Goal: Task Accomplishment & Management: Manage account settings

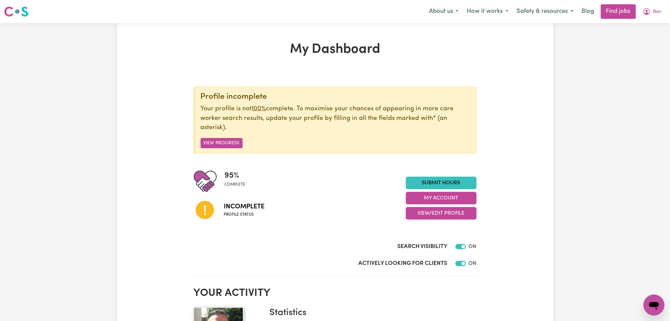
scroll to position [88, 0]
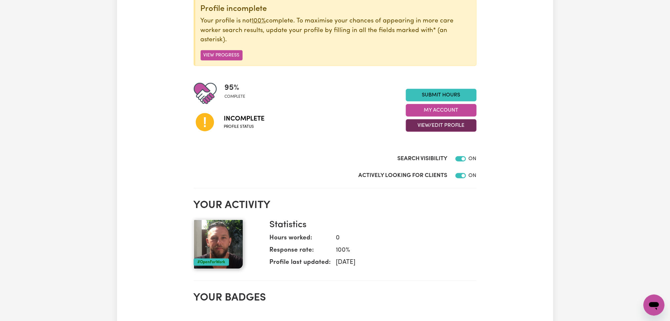
click at [421, 128] on button "View/Edit Profile" at bounding box center [441, 125] width 71 height 13
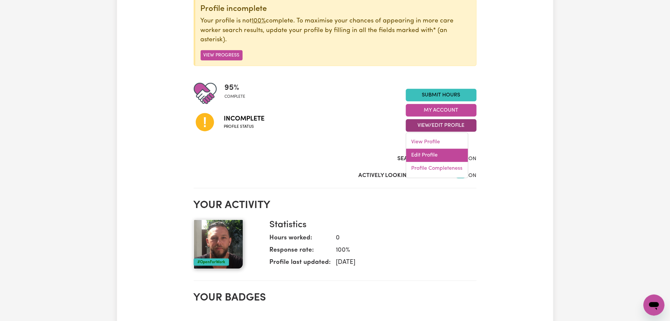
click at [419, 158] on link "Edit Profile" at bounding box center [437, 155] width 62 height 13
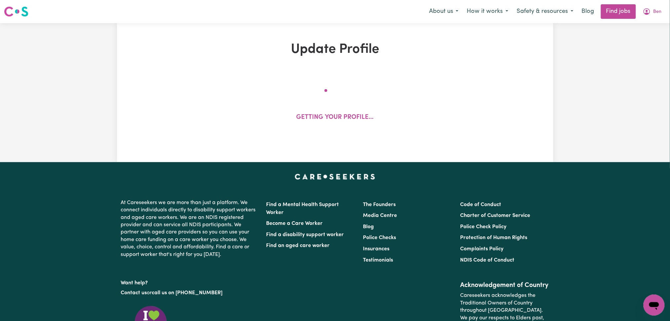
select select "[DEMOGRAPHIC_DATA]"
select select "Student Visa"
select select "Studying a healthcare related degree or qualification"
select select "70"
select select "98"
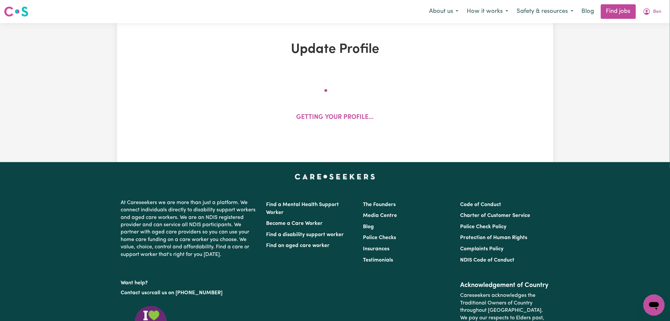
select select "127"
select select "156"
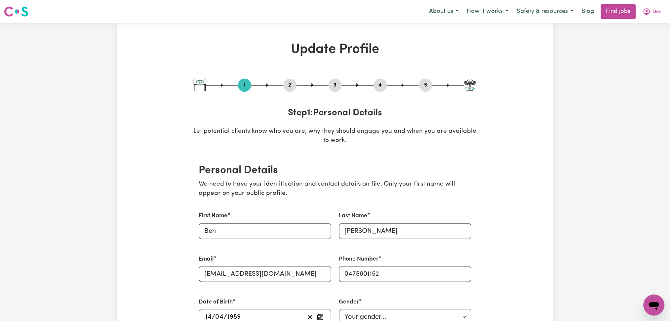
click at [292, 87] on button "2" at bounding box center [289, 85] width 13 height 9
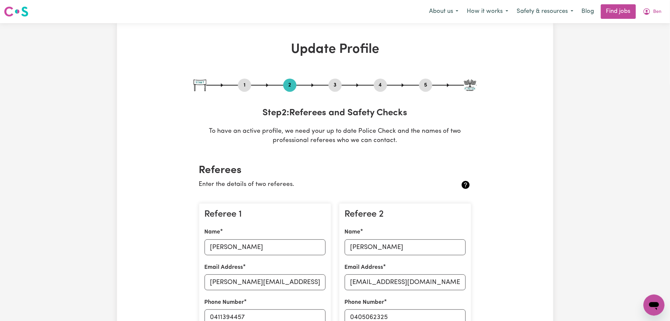
scroll to position [132, 0]
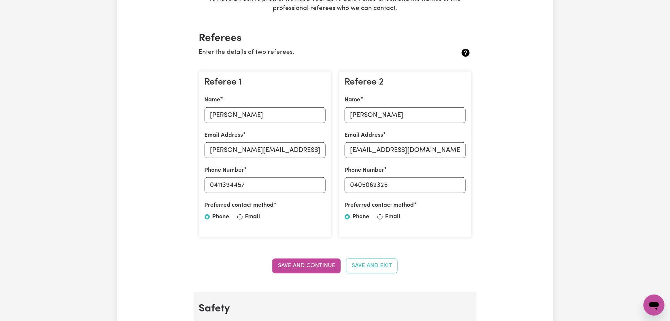
click at [220, 124] on div "Referee 1 Name [PERSON_NAME] Email Address [PERSON_NAME][EMAIL_ADDRESS][PERSON_…" at bounding box center [265, 154] width 132 height 166
click at [221, 116] on input "[PERSON_NAME]" at bounding box center [264, 115] width 121 height 16
click at [278, 152] on input "[PERSON_NAME][EMAIL_ADDRESS][PERSON_NAME][DOMAIN_NAME]" at bounding box center [264, 150] width 121 height 16
drag, startPoint x: 213, startPoint y: 183, endPoint x: 290, endPoint y: 183, distance: 77.3
click at [290, 183] on input "0411394457" at bounding box center [264, 185] width 121 height 16
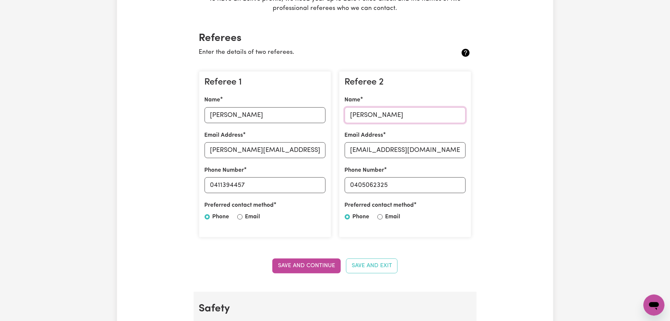
click at [405, 116] on input "[PERSON_NAME]" at bounding box center [405, 115] width 121 height 16
click at [396, 155] on input "[EMAIL_ADDRESS][DOMAIN_NAME]" at bounding box center [405, 150] width 121 height 16
drag, startPoint x: 355, startPoint y: 184, endPoint x: 460, endPoint y: 184, distance: 105.4
click at [460, 184] on input "0405062325" at bounding box center [405, 185] width 121 height 16
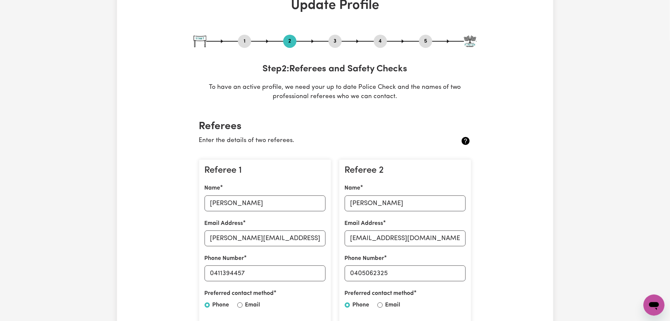
scroll to position [0, 0]
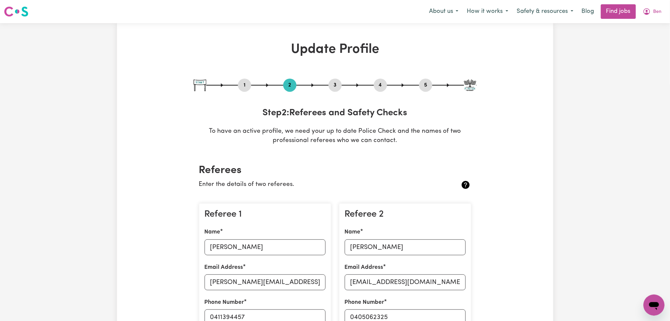
click at [337, 90] on div "3" at bounding box center [334, 85] width 13 height 13
drag, startPoint x: 337, startPoint y: 86, endPoint x: 383, endPoint y: 87, distance: 45.9
click at [337, 86] on button "3" at bounding box center [334, 85] width 13 height 9
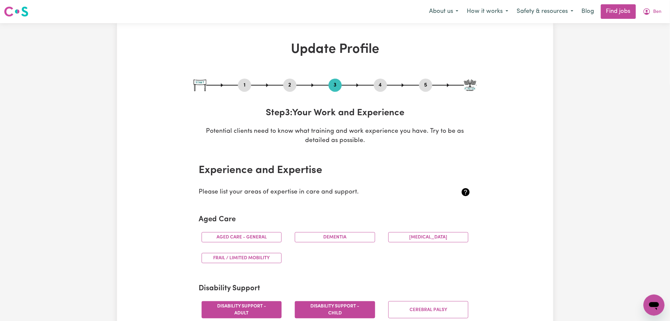
click at [383, 87] on button "4" at bounding box center [380, 85] width 13 height 9
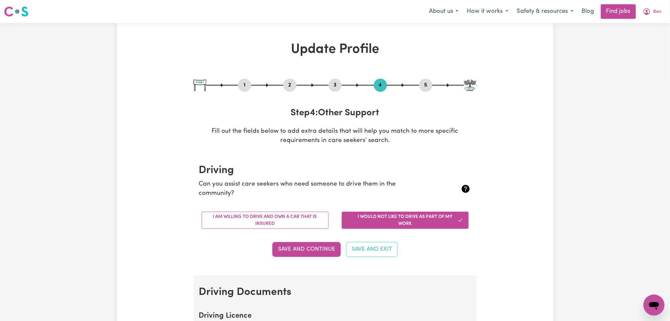
click at [426, 88] on button "5" at bounding box center [425, 85] width 13 height 9
select select "I am providing services privately on my own"
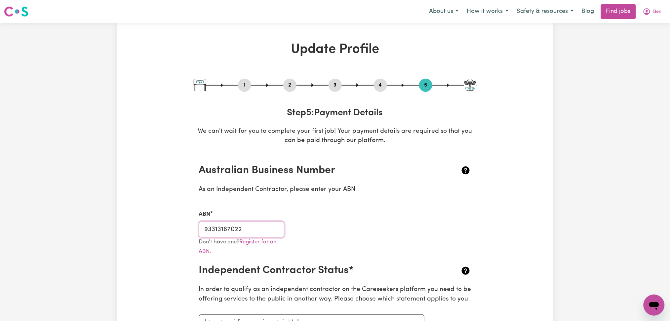
click at [240, 230] on input "93313167022" at bounding box center [242, 230] width 86 height 16
click at [658, 8] on span "Ben" at bounding box center [657, 11] width 8 height 7
click at [644, 55] on link "Logout" at bounding box center [639, 50] width 52 height 13
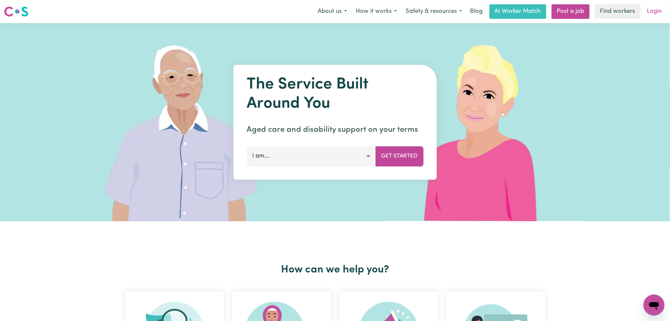
click at [650, 14] on link "Login" at bounding box center [654, 11] width 23 height 15
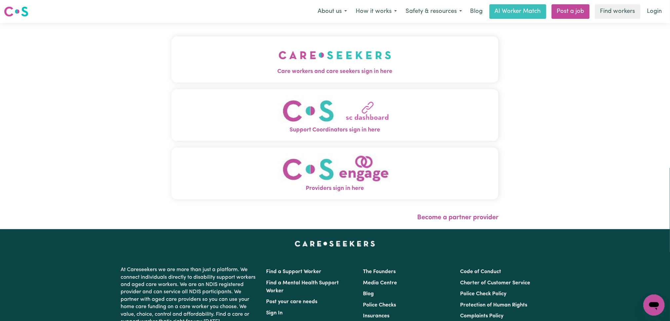
click at [315, 66] on button "Care workers and care seekers sign in here" at bounding box center [334, 59] width 327 height 46
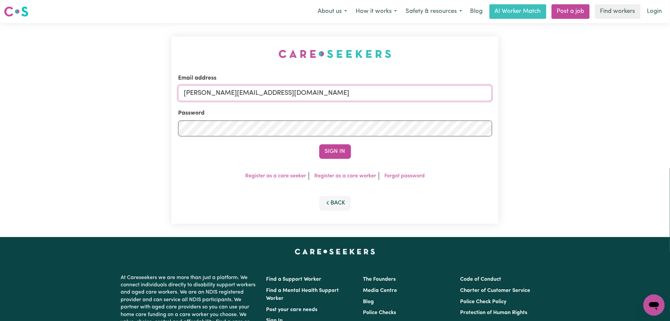
drag, startPoint x: 241, startPoint y: 90, endPoint x: 241, endPoint y: 113, distance: 23.1
click at [241, 90] on input "[PERSON_NAME][EMAIL_ADDRESS][DOMAIN_NAME]" at bounding box center [335, 93] width 314 height 16
drag, startPoint x: 216, startPoint y: 92, endPoint x: 432, endPoint y: 91, distance: 216.4
click at [432, 91] on input "Superuser~[EMAIL_ADDRESS][DOMAIN_NAME]" at bounding box center [335, 93] width 314 height 16
type input "Superuser~[EMAIL_ADDRESS][DOMAIN_NAME]"
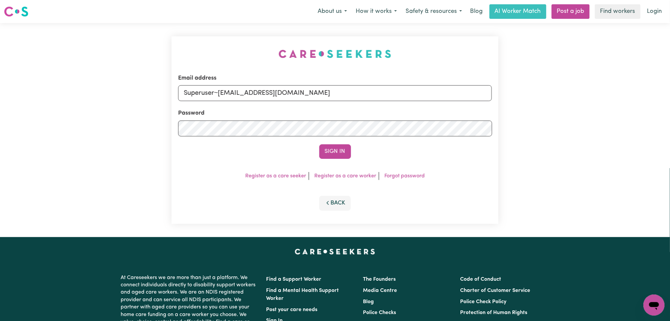
click at [317, 152] on div "Sign In" at bounding box center [335, 151] width 314 height 15
click at [328, 152] on button "Sign In" at bounding box center [335, 151] width 32 height 15
